Goal: Task Accomplishment & Management: Complete application form

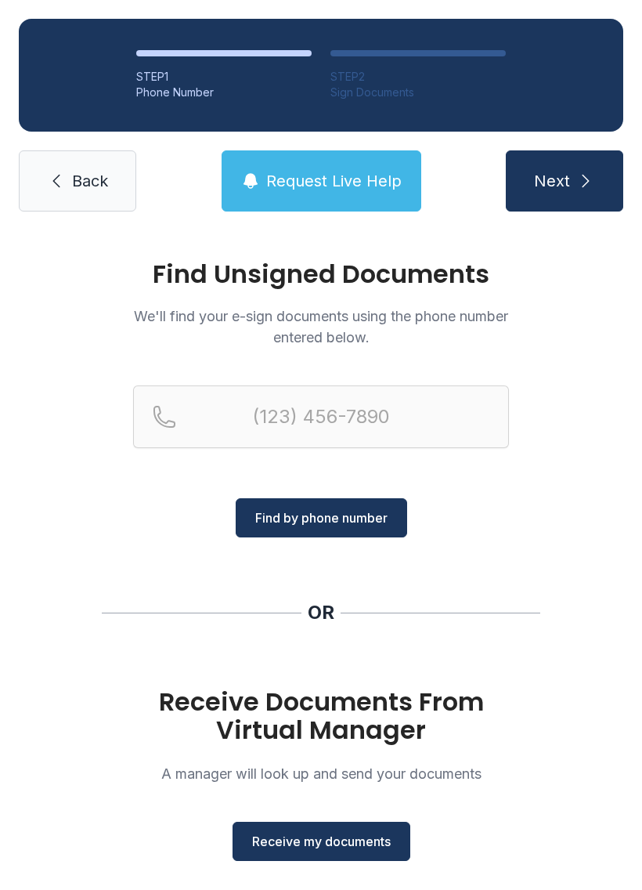
click at [326, 858] on button "Receive my documents" at bounding box center [322, 841] width 178 height 39
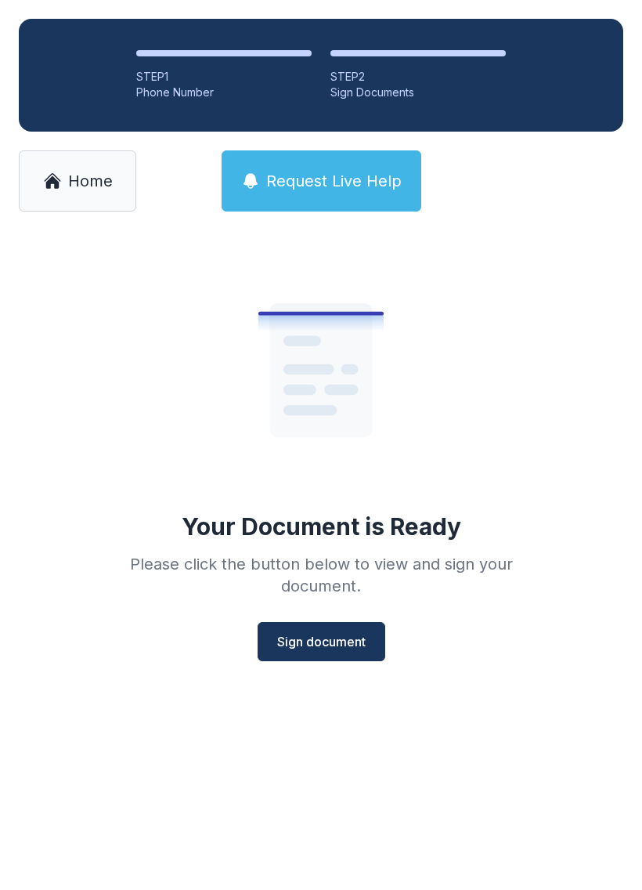
click at [322, 645] on span "Sign document" at bounding box center [321, 641] width 89 height 19
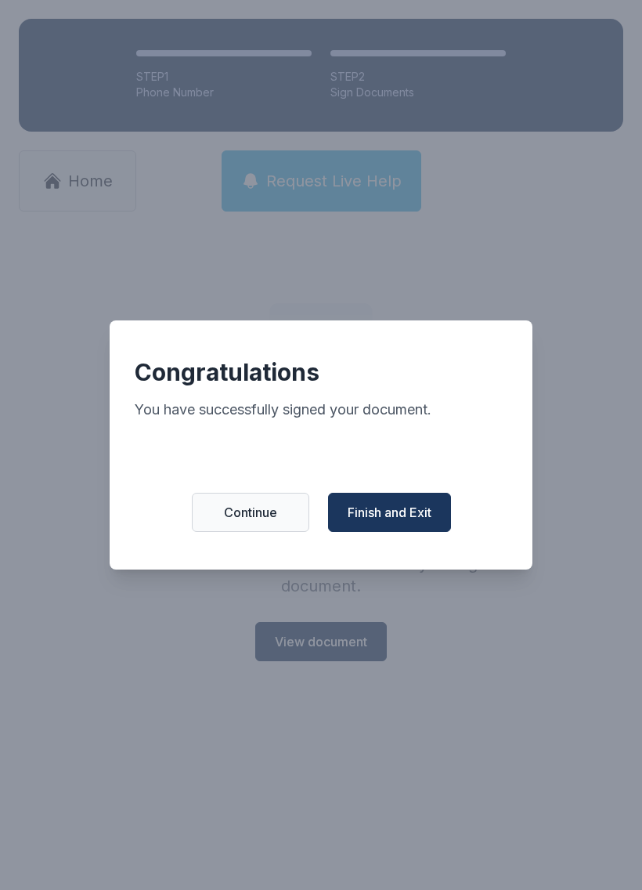
click at [375, 515] on span "Finish and Exit" at bounding box center [390, 512] width 84 height 19
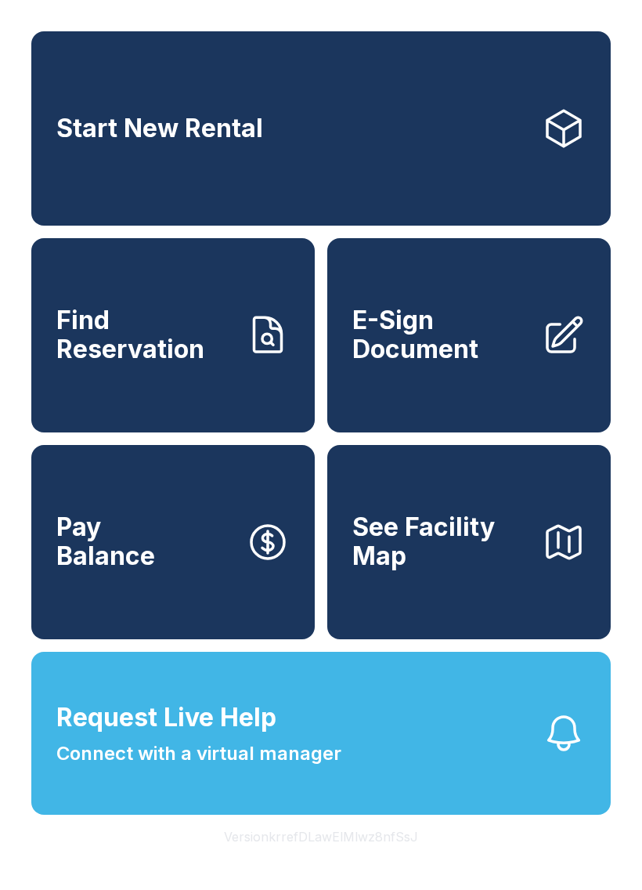
click at [435, 363] on span "E-Sign Document" at bounding box center [440, 334] width 177 height 57
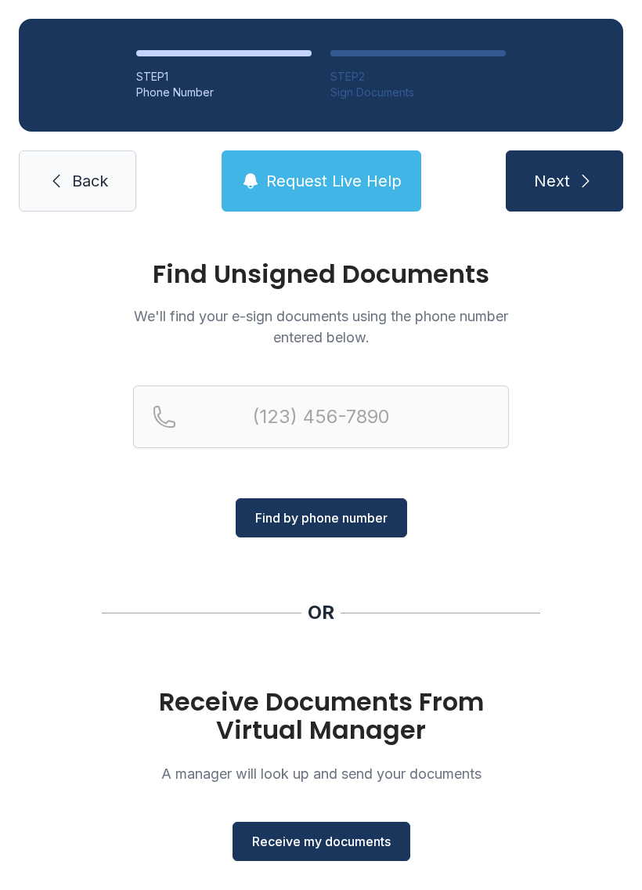
click at [299, 816] on div "Receive Documents From Virtual Manager A manager will look up and send your doc…" at bounding box center [321, 774] width 376 height 173
click at [298, 836] on span "Receive my documents" at bounding box center [321, 841] width 139 height 19
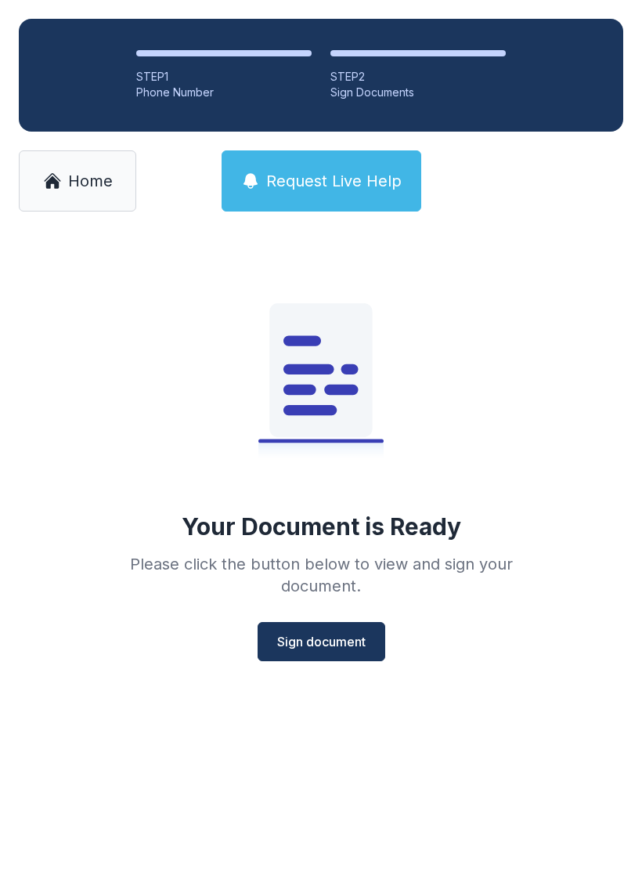
click at [316, 649] on span "Sign document" at bounding box center [321, 641] width 89 height 19
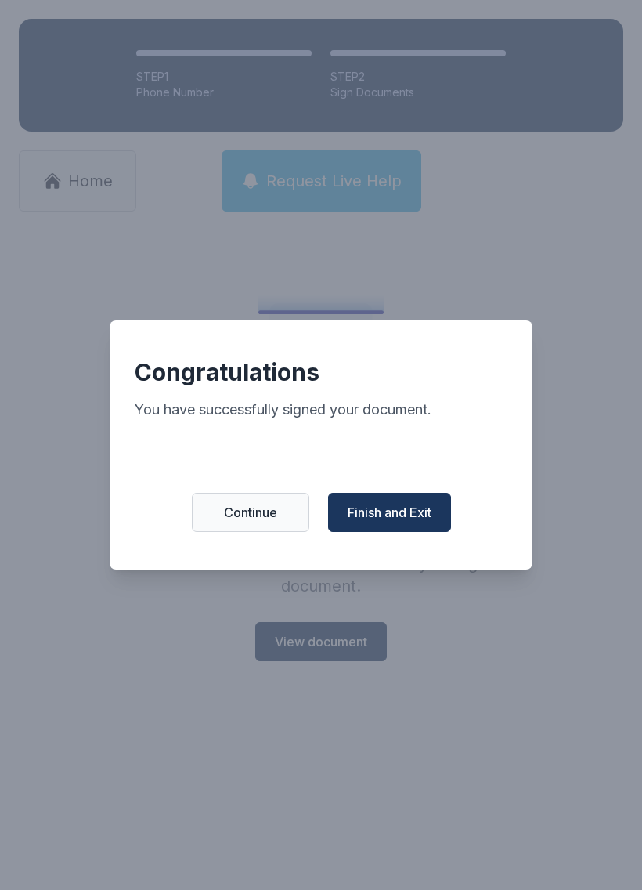
click at [388, 532] on button "Finish and Exit" at bounding box center [389, 512] width 123 height 39
